Goal: Check status

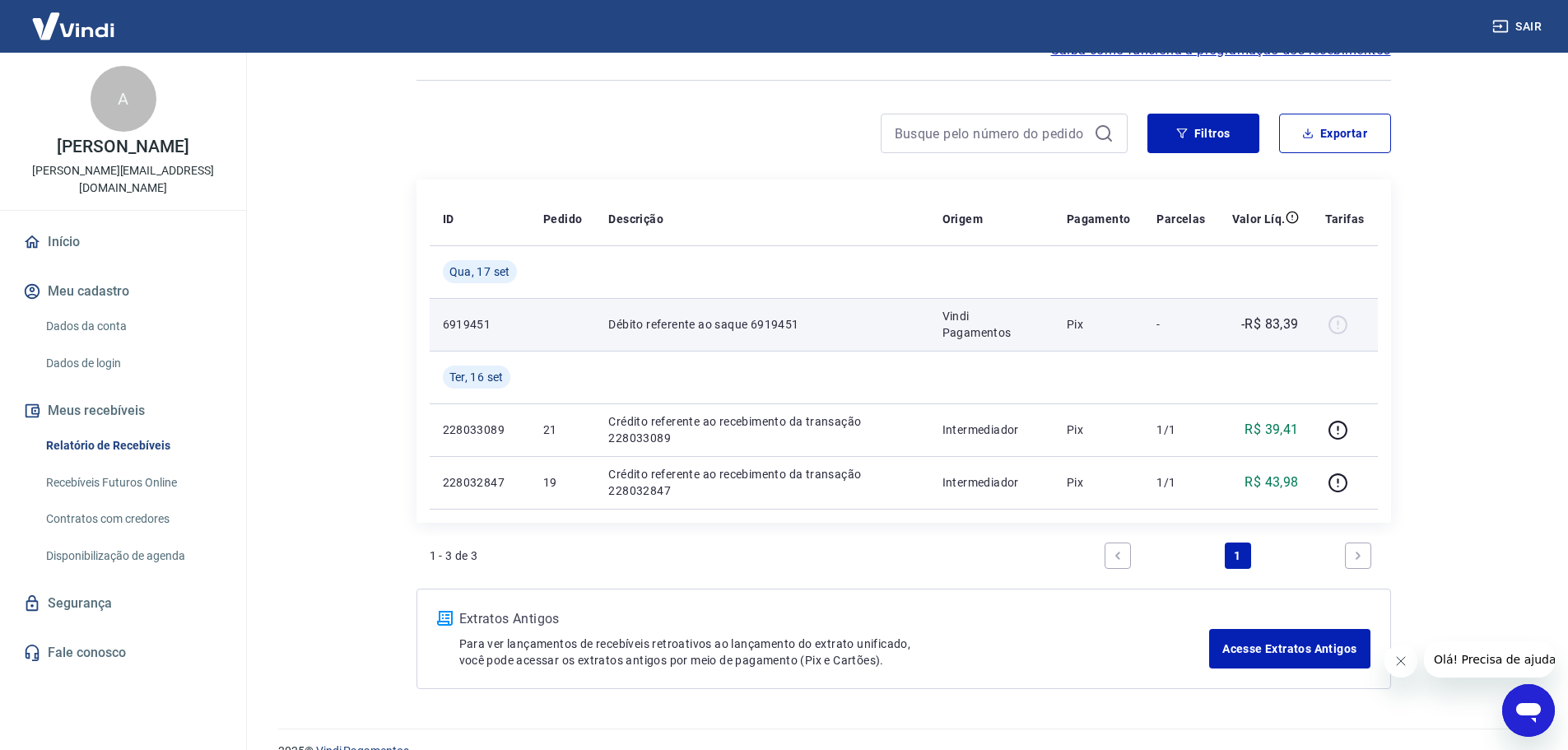
scroll to position [121, 0]
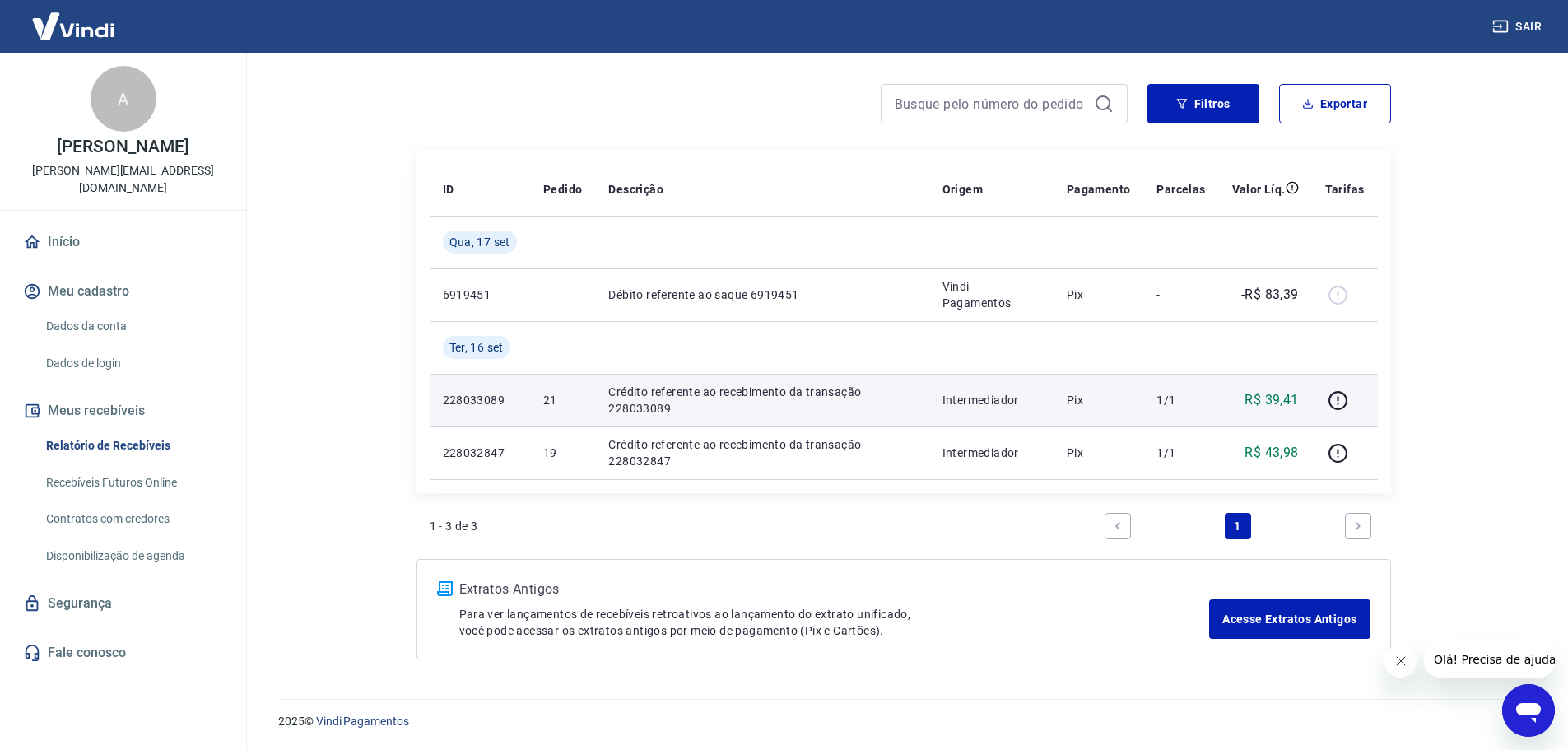
click at [788, 408] on p "Crédito referente ao recebimento da transação 228033089" at bounding box center [762, 400] width 307 height 33
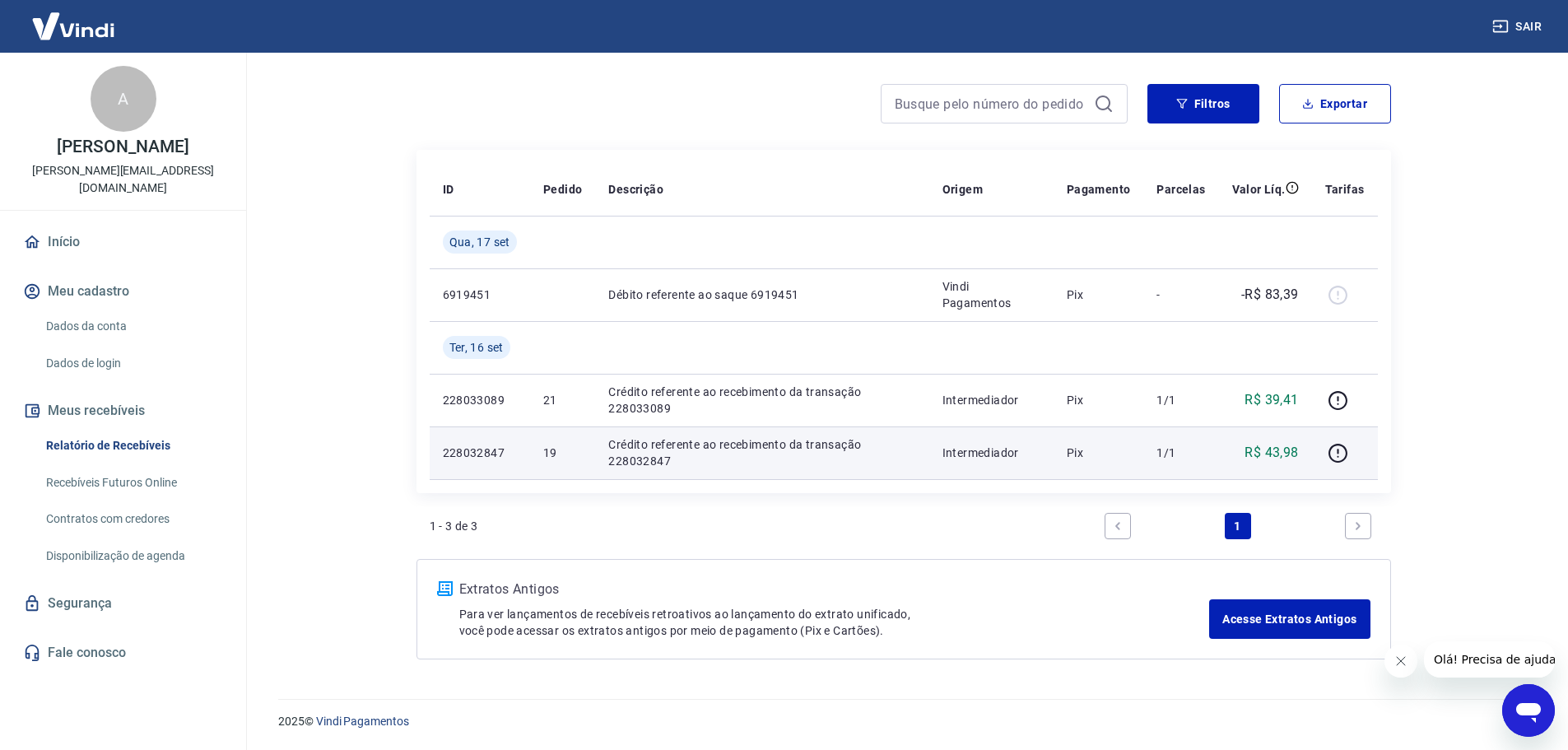
click at [783, 456] on p "Crédito referente ao recebimento da transação 228032847" at bounding box center [762, 452] width 307 height 33
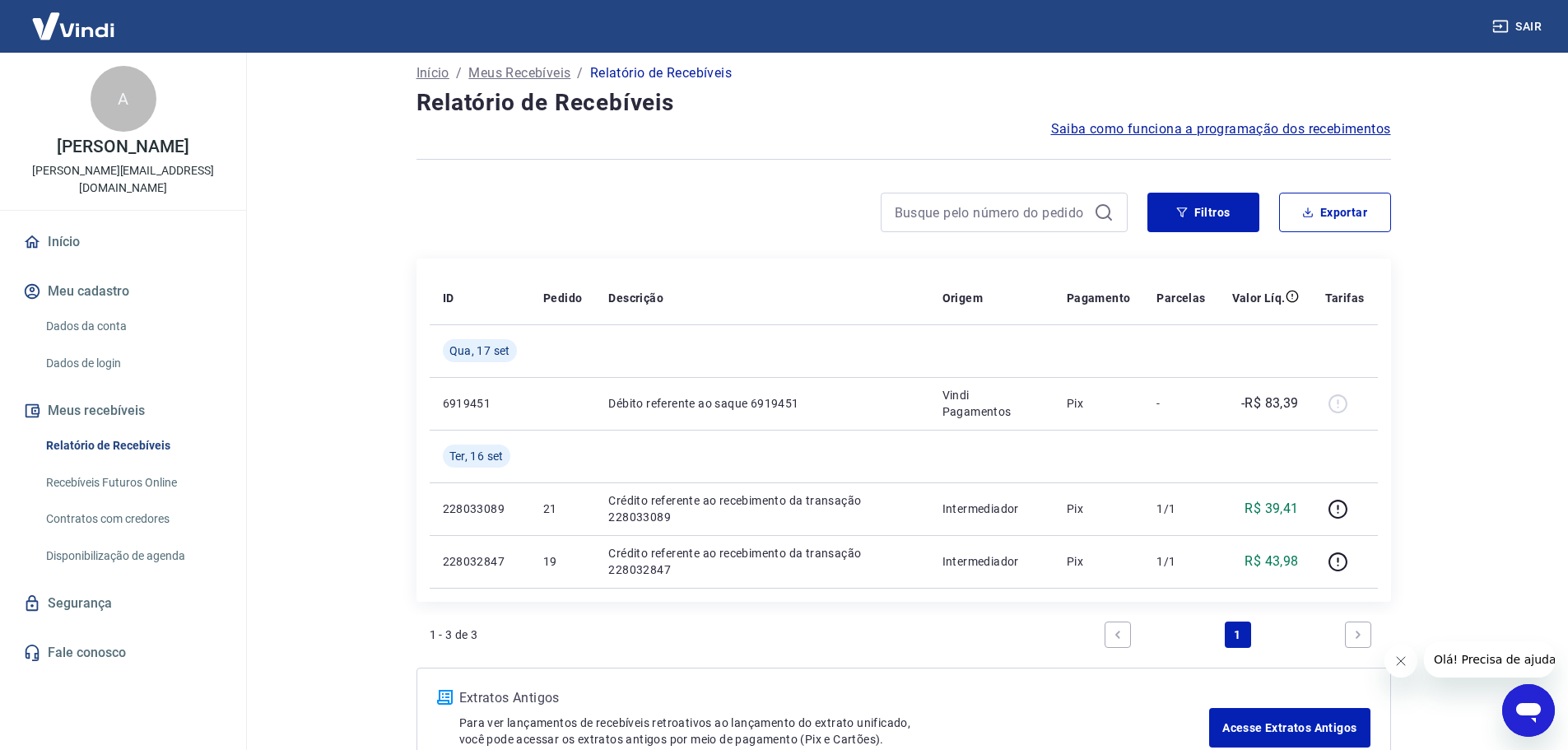
scroll to position [0, 0]
